Goal: Information Seeking & Learning: Learn about a topic

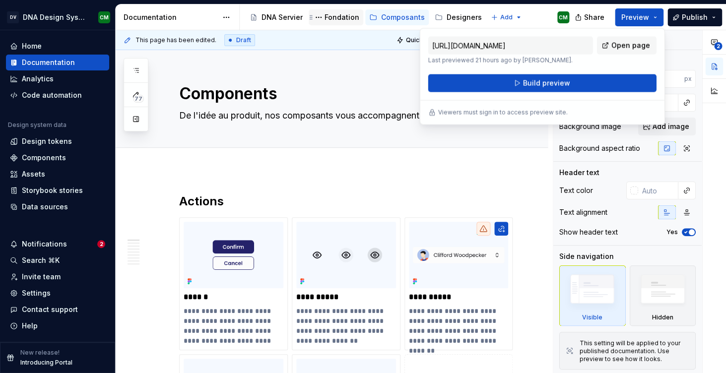
click at [324, 12] on div "Fondation" at bounding box center [341, 17] width 35 height 10
type textarea "*"
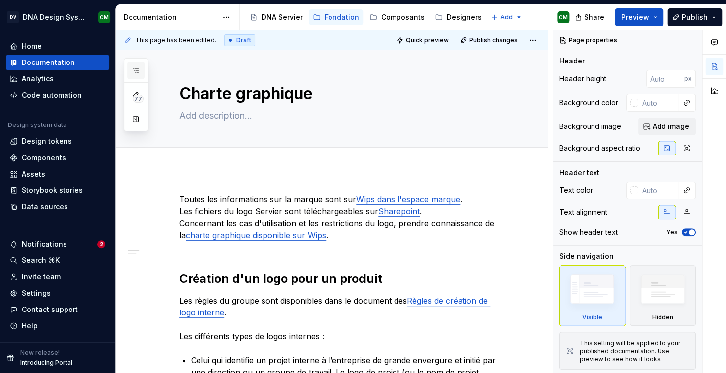
click at [135, 68] on icon "button" at bounding box center [135, 70] width 5 height 4
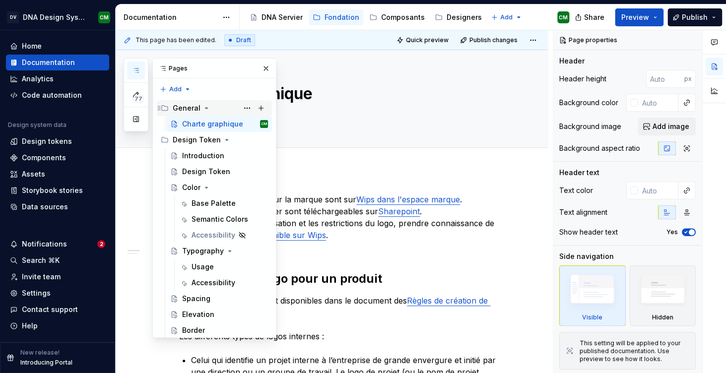
click at [203, 110] on icon "Page tree" at bounding box center [206, 108] width 8 height 8
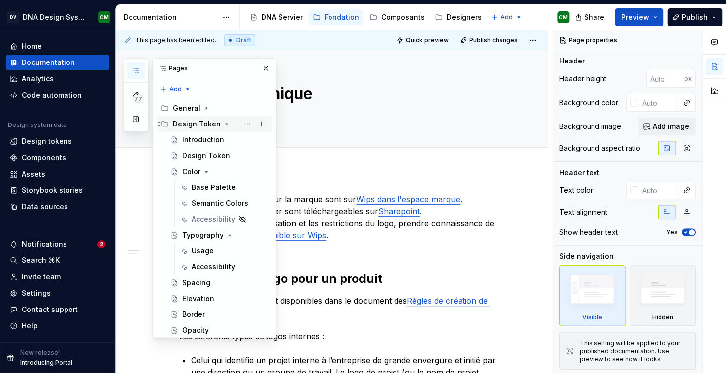
scroll to position [51, 0]
click at [182, 167] on div "Color" at bounding box center [191, 172] width 18 height 10
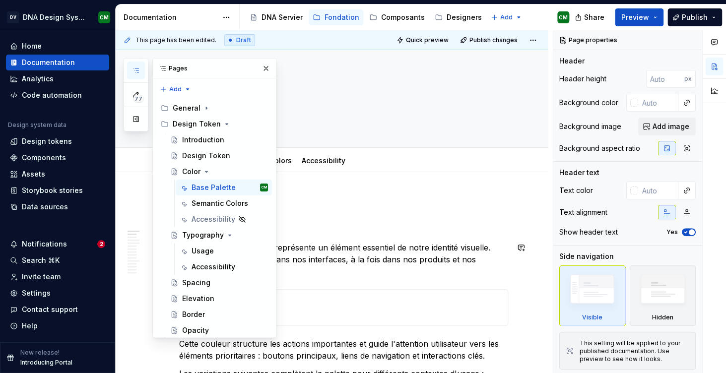
scroll to position [18, 0]
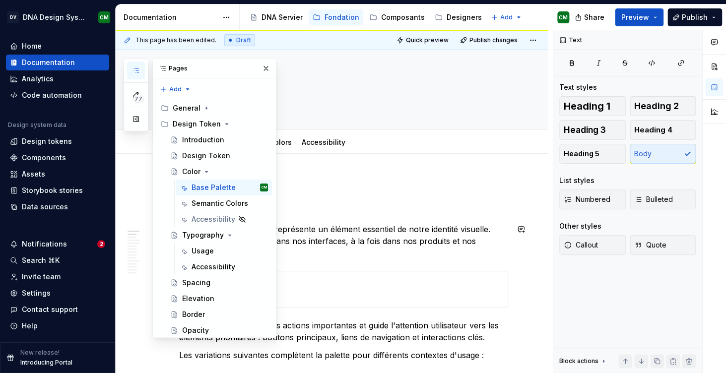
click at [240, 235] on p "Notre couleur principale représente un élément essentiel de notre identité visu…" at bounding box center [343, 241] width 329 height 36
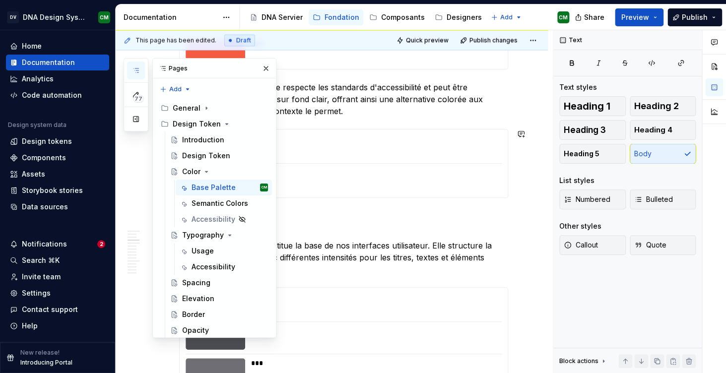
scroll to position [0, 0]
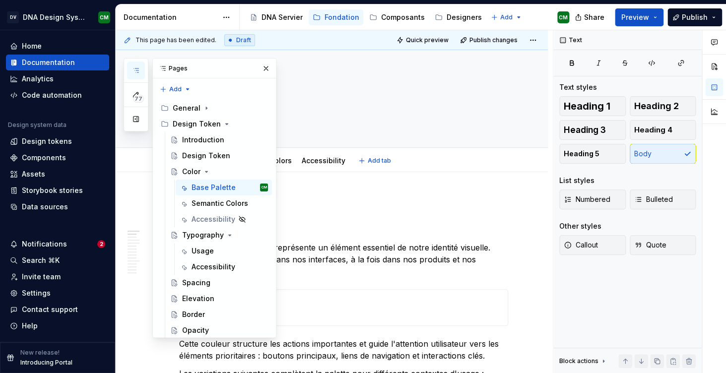
type textarea "*"
click at [368, 22] on div "Accessibility guide for tree Page tree. Navigate the tree with the arrow keys. …" at bounding box center [408, 17] width 337 height 26
